Goal: Transaction & Acquisition: Purchase product/service

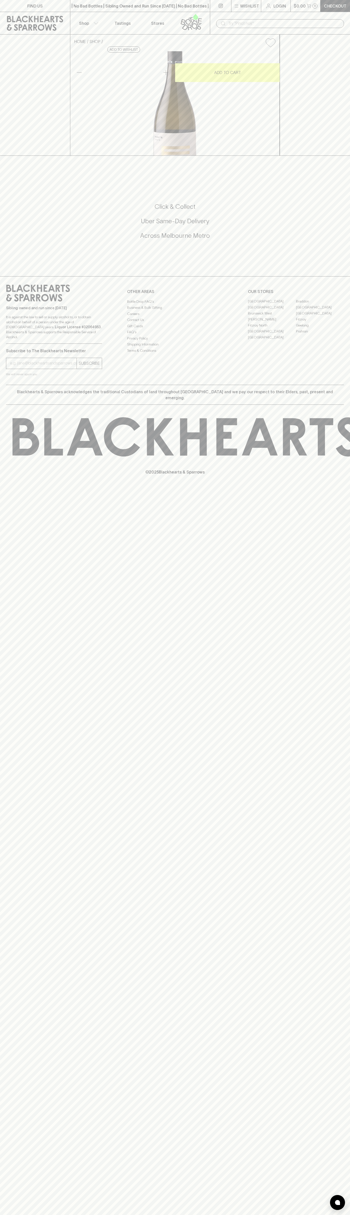
click at [298, 17] on div "​" at bounding box center [280, 23] width 140 height 23
click at [339, 136] on div "HOME SHOP Fervor Funka Riche Chardonnay 2022 $34.00 Add to wishlist 10% discoun…" at bounding box center [175, 95] width 350 height 121
click at [346, 1215] on html "FIND US | No Bad Bottles | Sibling Owned and Run Since 2006 | No Bad Bottles | …" at bounding box center [175, 607] width 350 height 1215
click at [6, 658] on div "FIND US | No Bad Bottles | Sibling Owned and Run Since 2006 | No Bad Bottles | …" at bounding box center [175, 607] width 350 height 1215
